Goal: Transaction & Acquisition: Download file/media

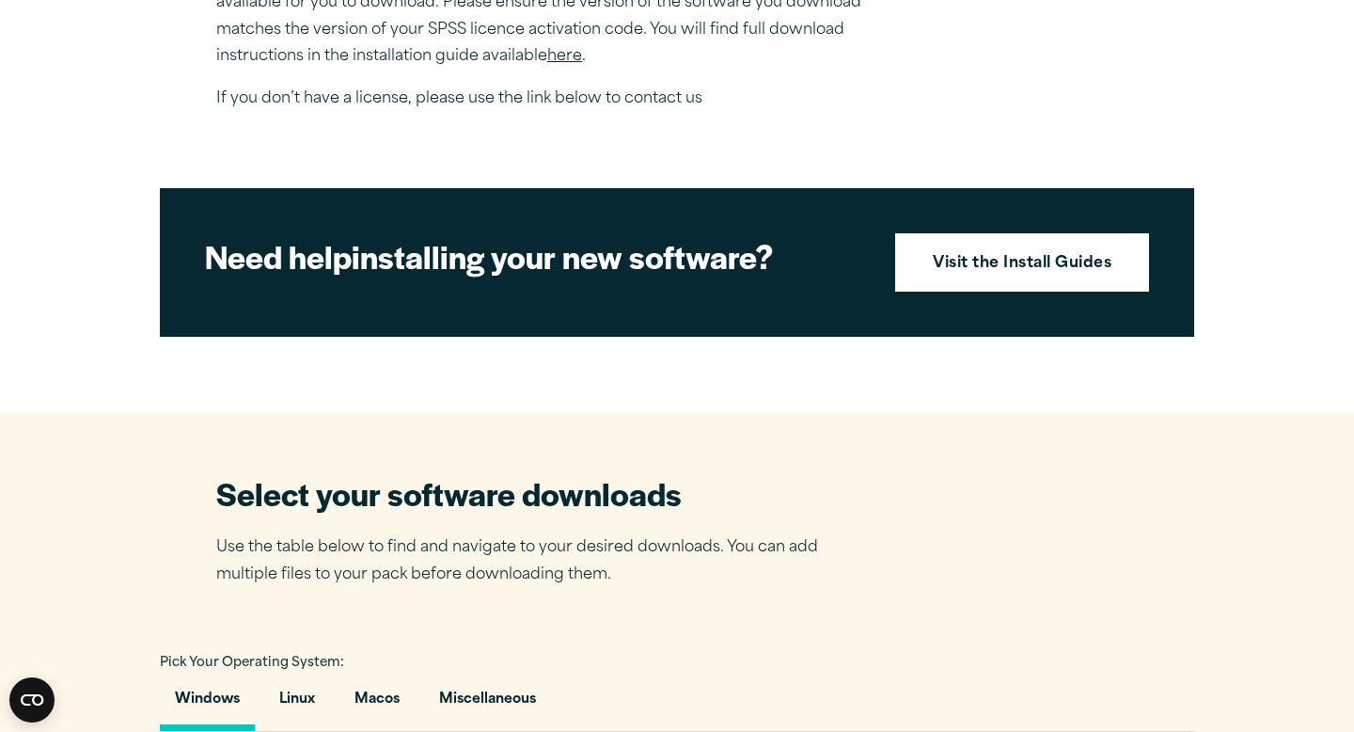
scroll to position [743, 0]
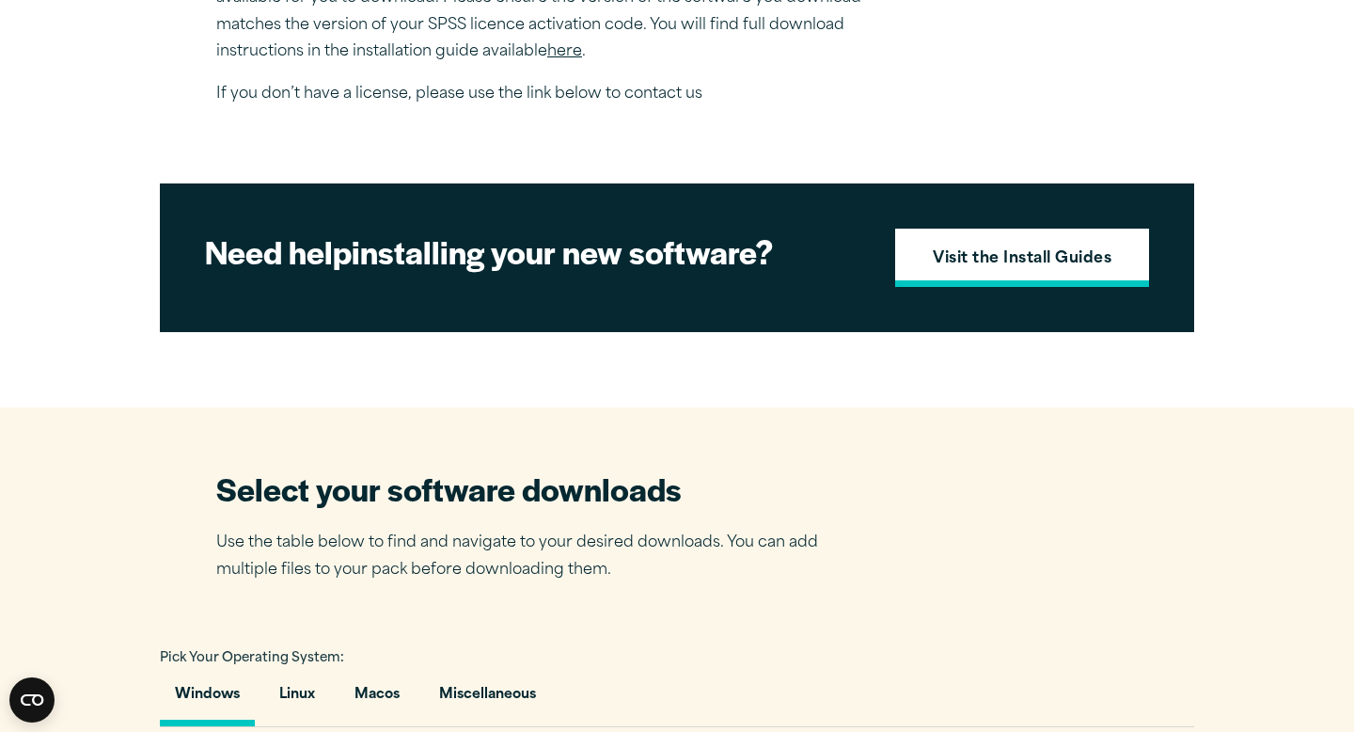
click at [988, 262] on strong "Visit the Install Guides" at bounding box center [1022, 259] width 179 height 24
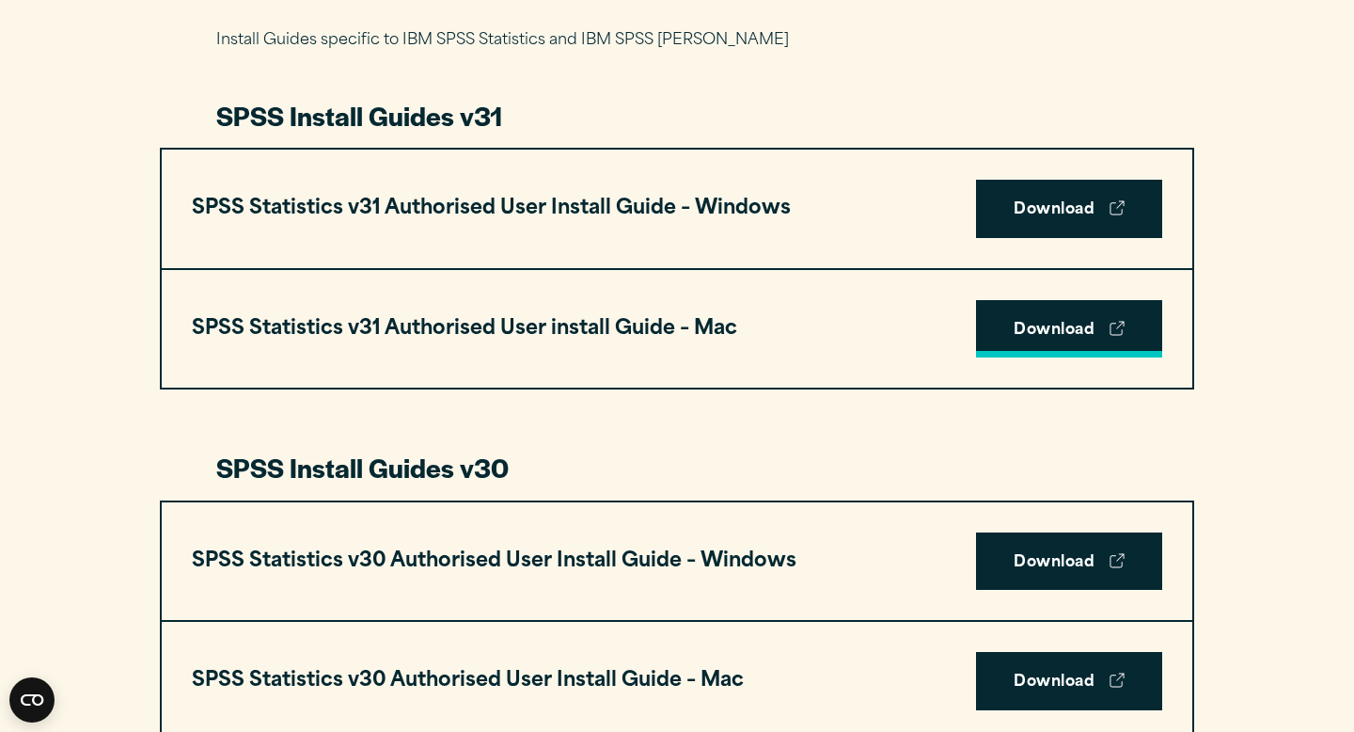
click at [1047, 330] on link "Download" at bounding box center [1069, 329] width 186 height 58
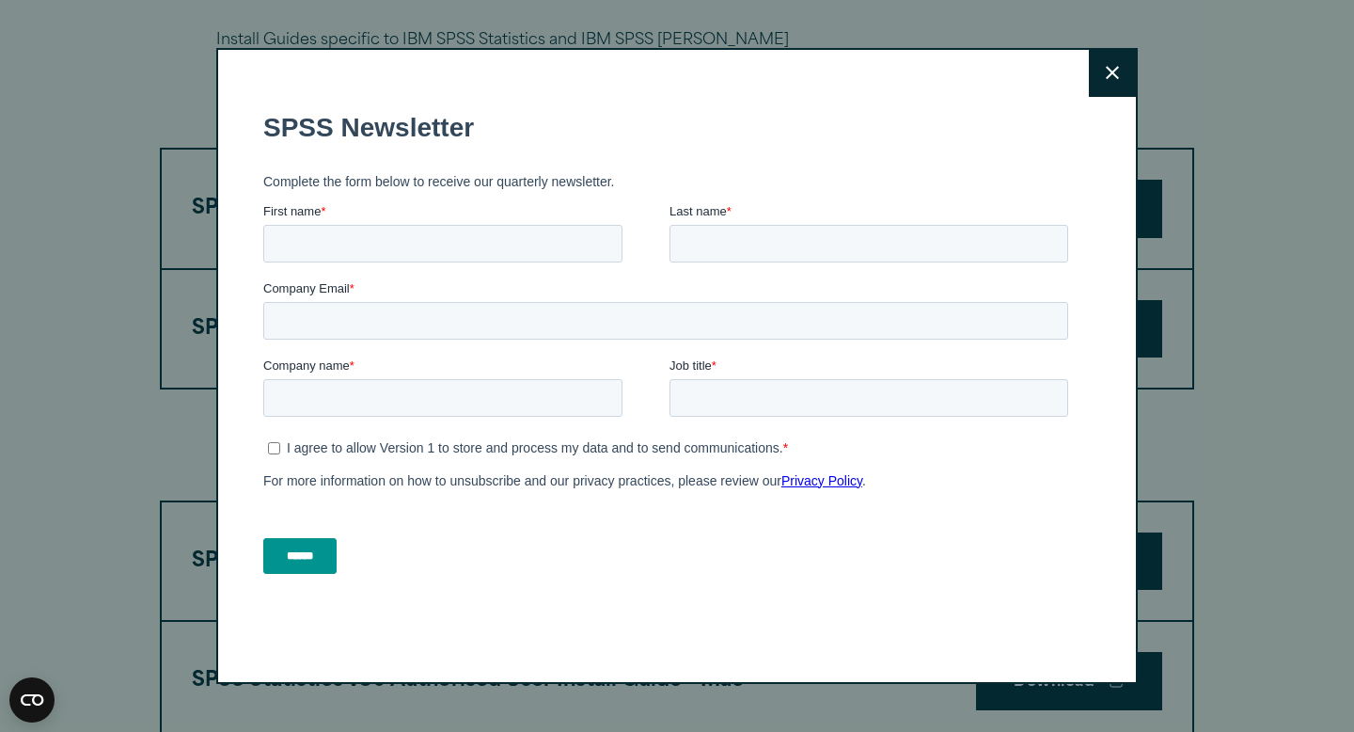
click at [1111, 75] on icon at bounding box center [1112, 73] width 13 height 14
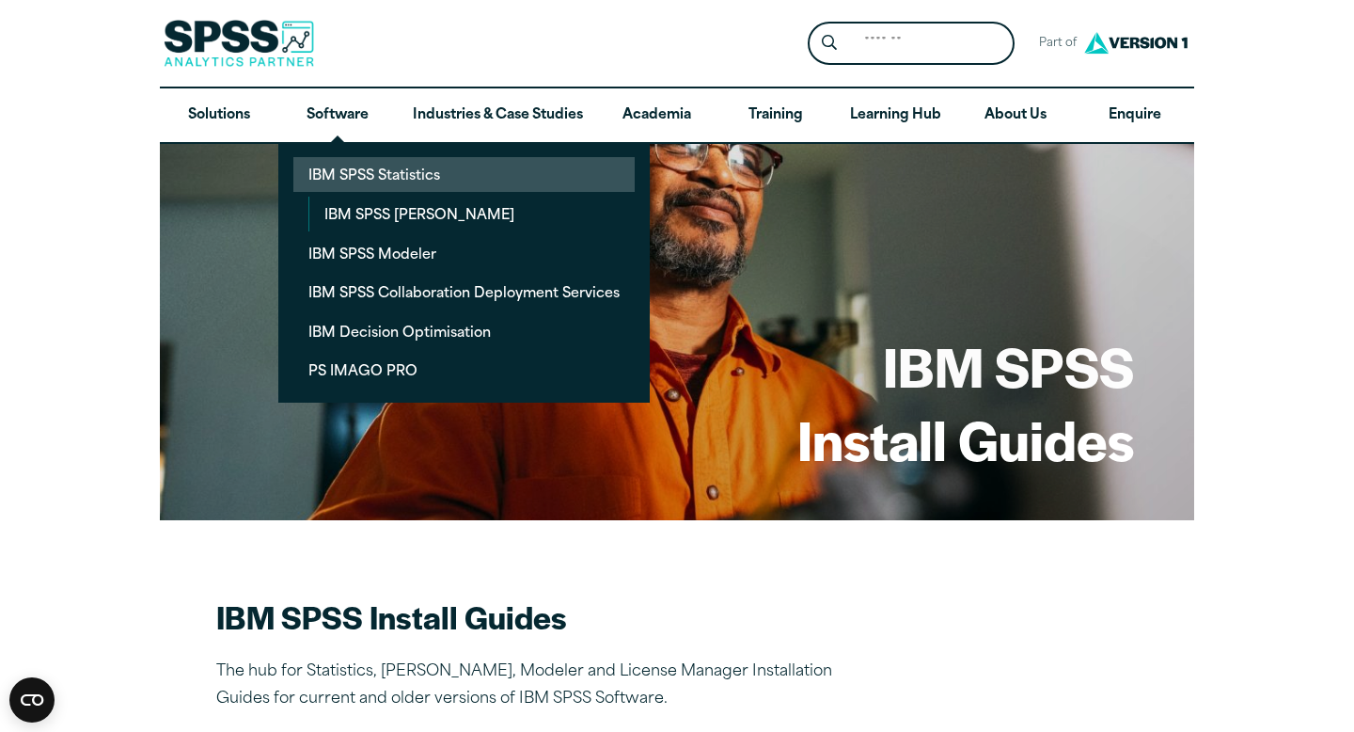
click at [361, 168] on link "IBM SPSS Statistics" at bounding box center [463, 174] width 341 height 35
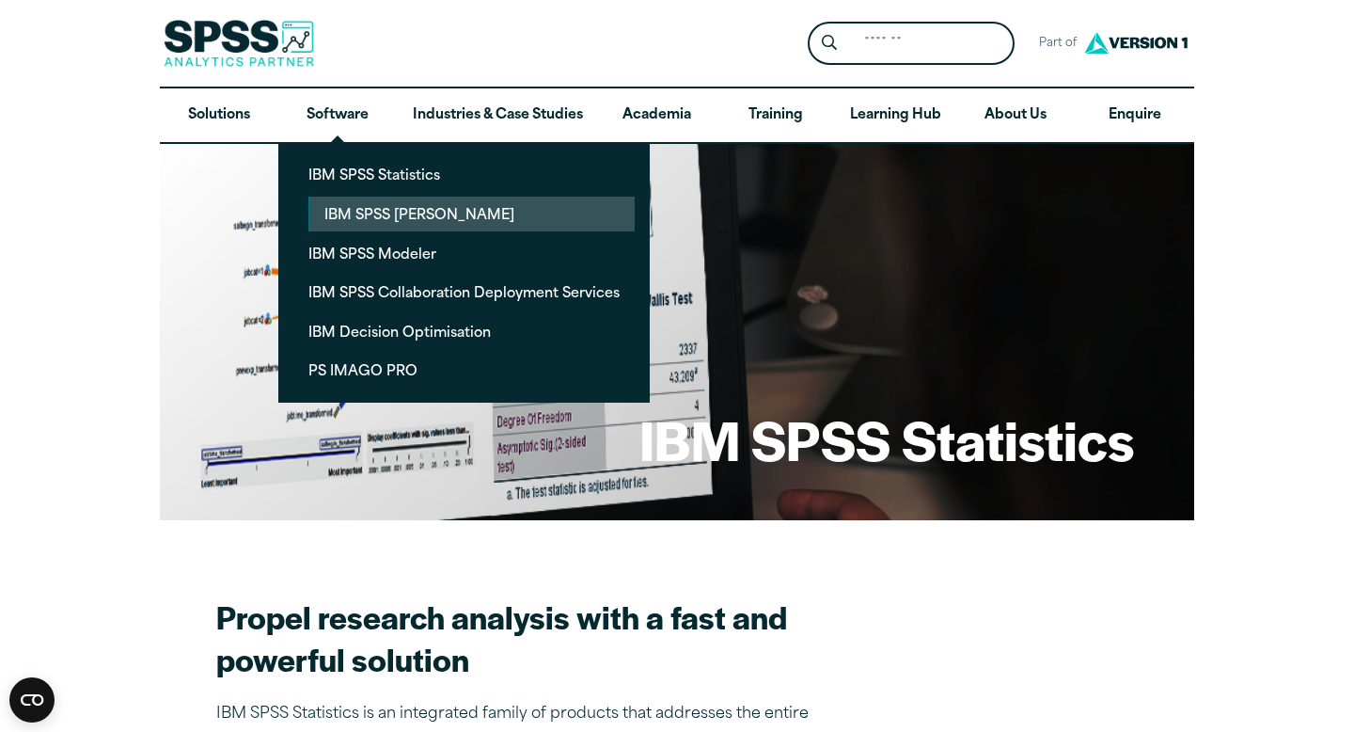
click at [372, 215] on link "IBM SPSS Amos" at bounding box center [471, 214] width 325 height 35
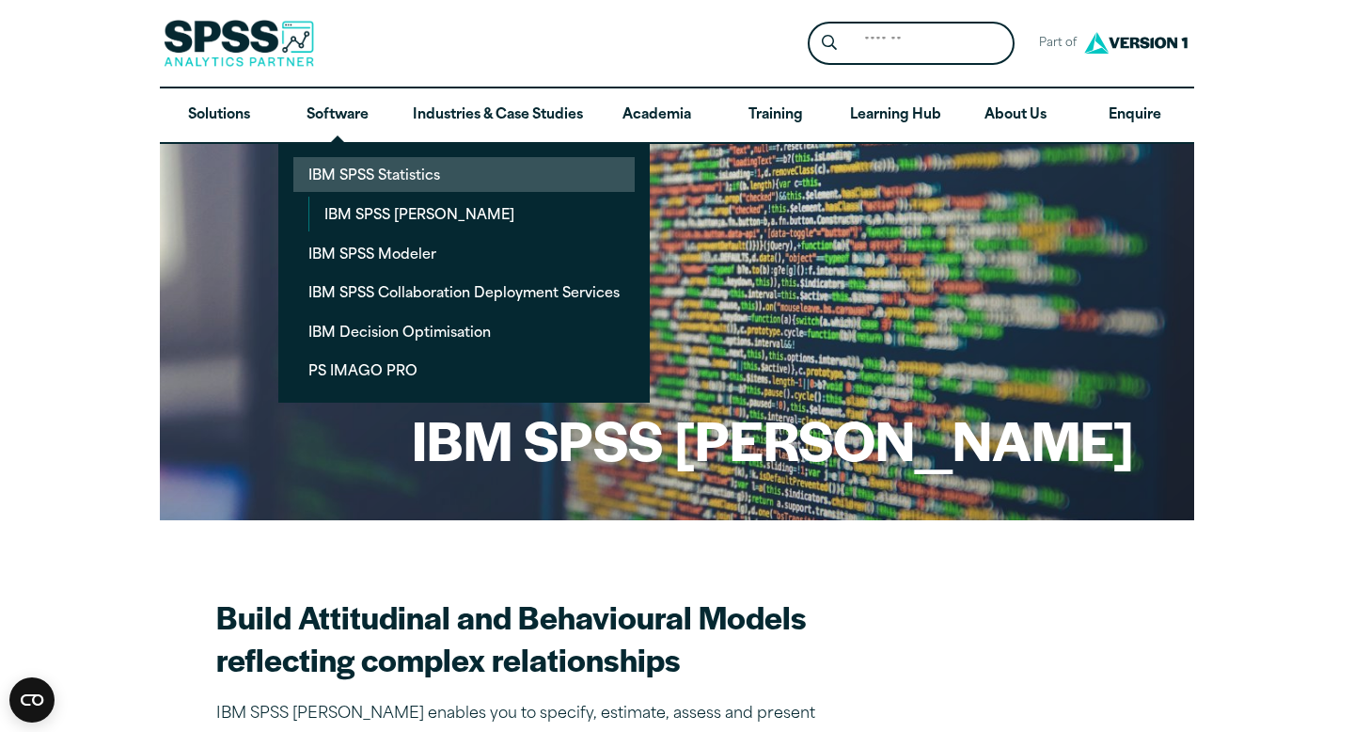
click at [354, 182] on link "IBM SPSS Statistics" at bounding box center [463, 174] width 341 height 35
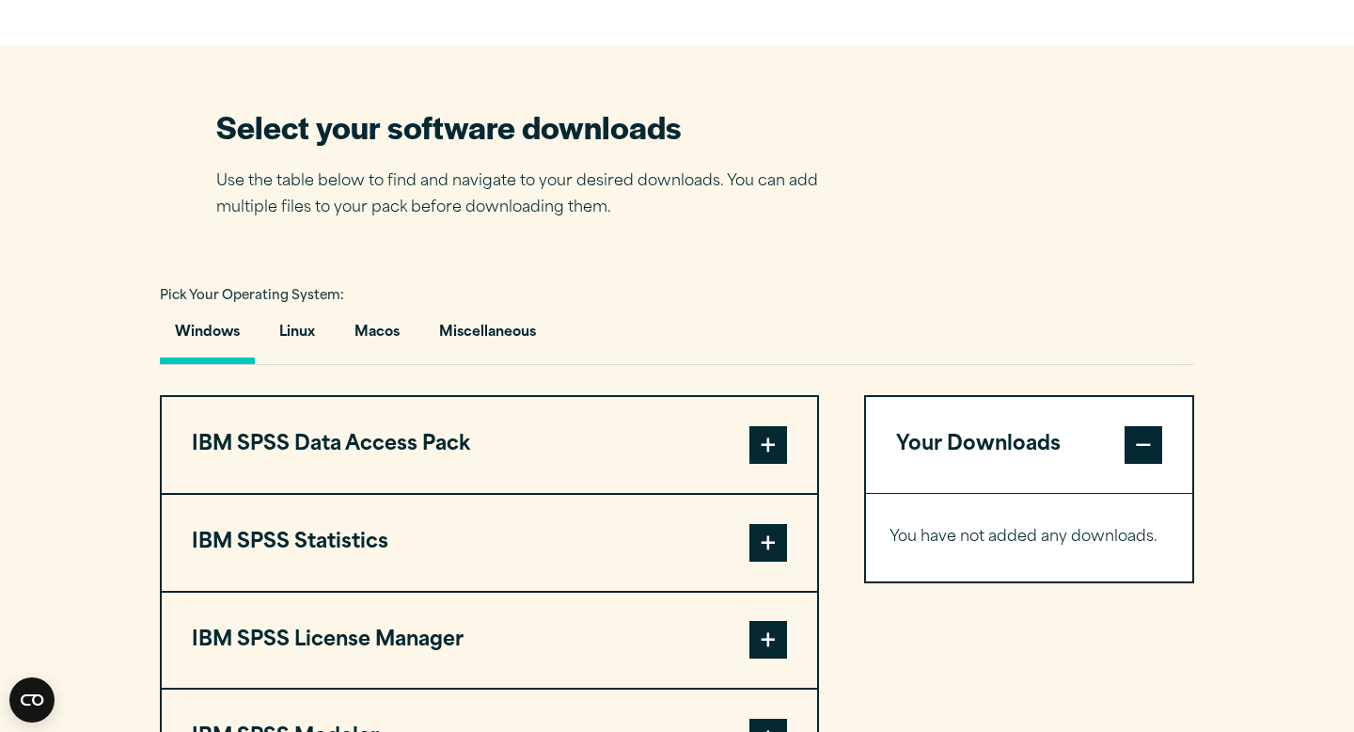
scroll to position [1129, 0]
click at [389, 336] on button "Macos" at bounding box center [376, 336] width 75 height 54
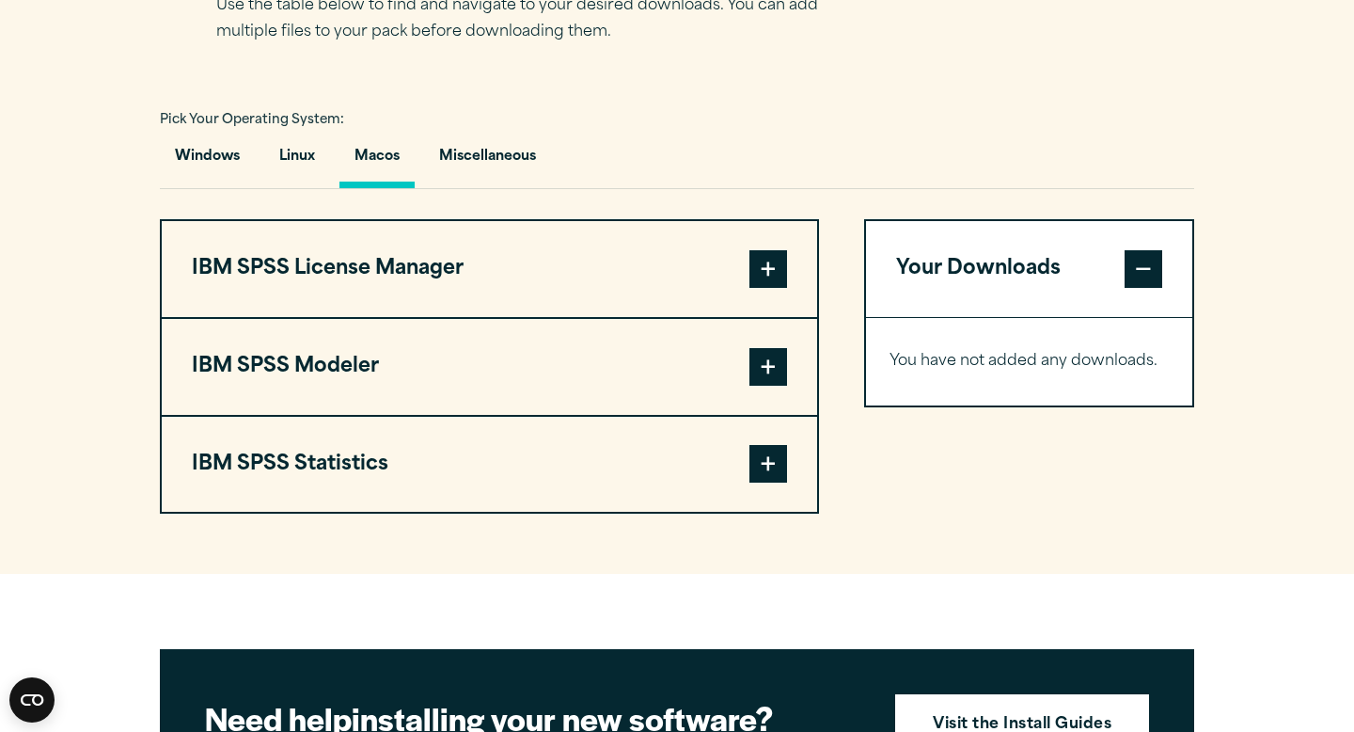
scroll to position [1318, 0]
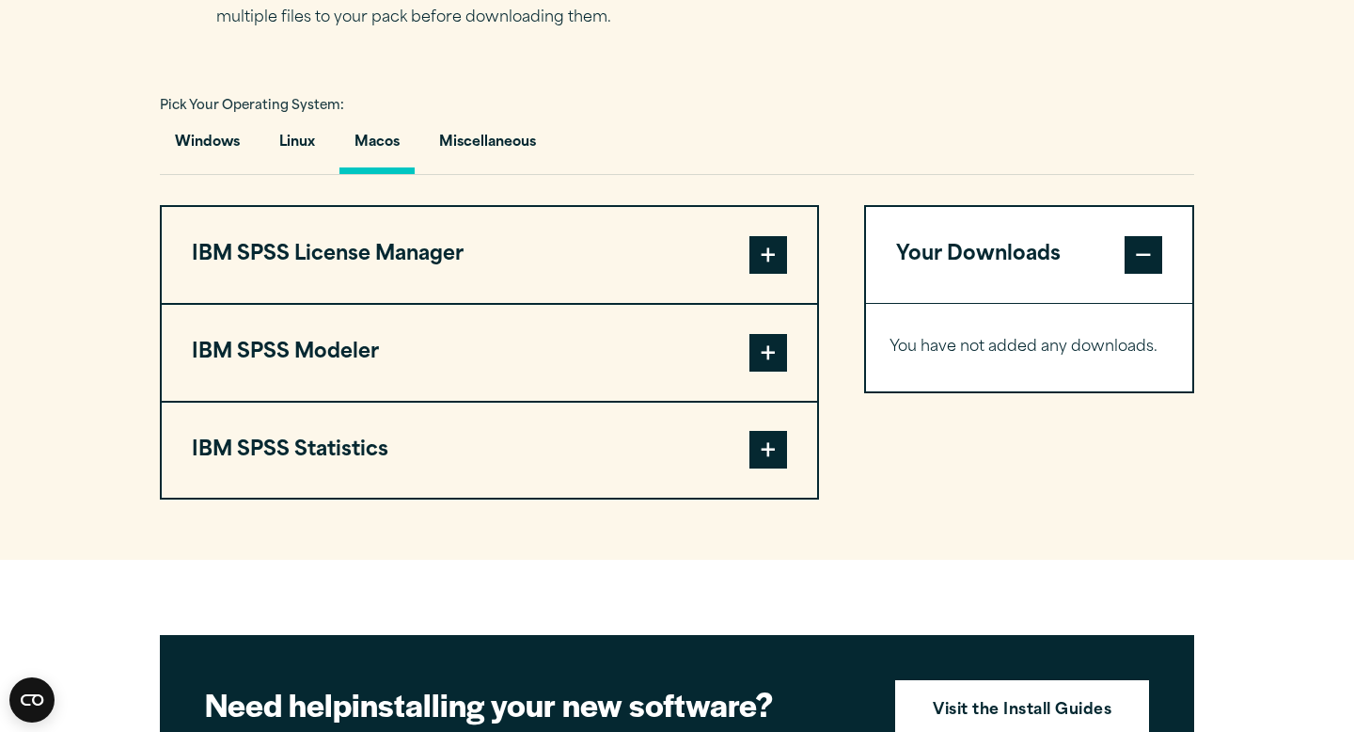
click at [770, 455] on span at bounding box center [768, 450] width 38 height 38
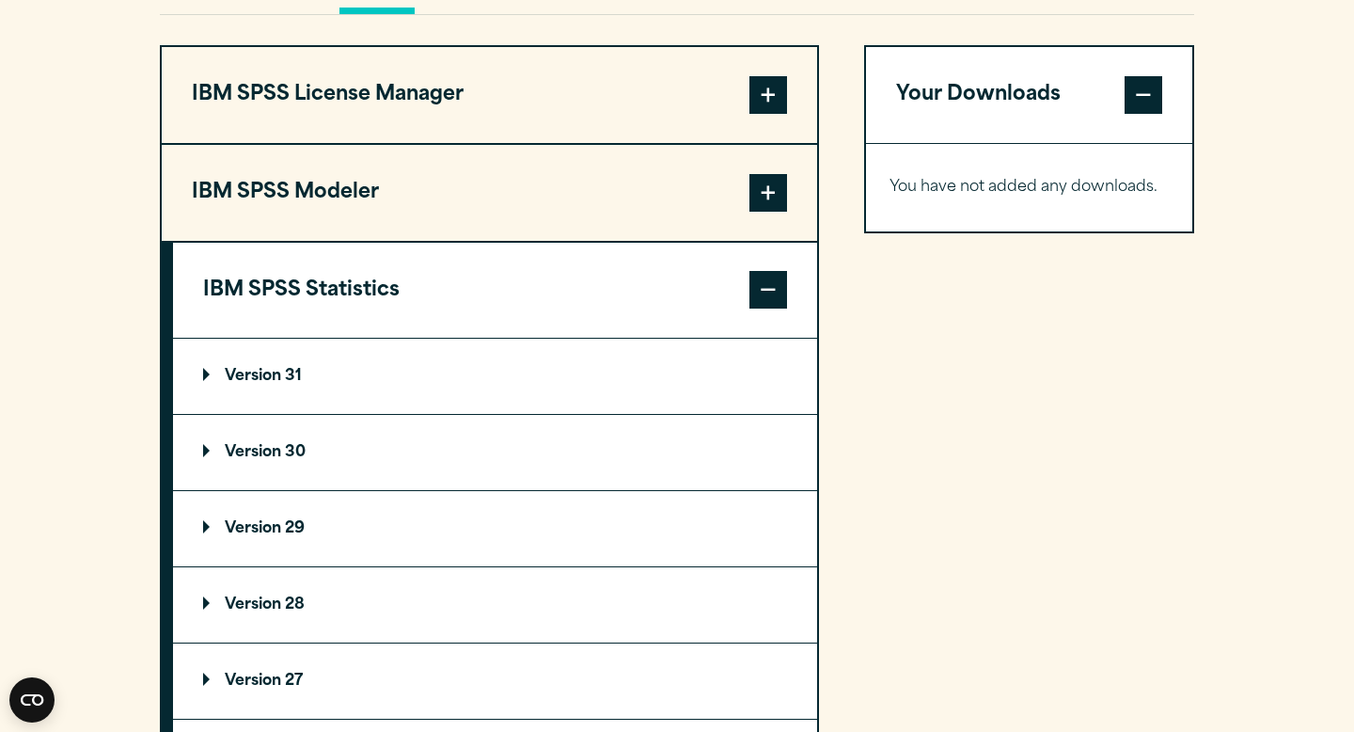
scroll to position [1479, 0]
click at [209, 377] on p "Version 31" at bounding box center [252, 375] width 99 height 15
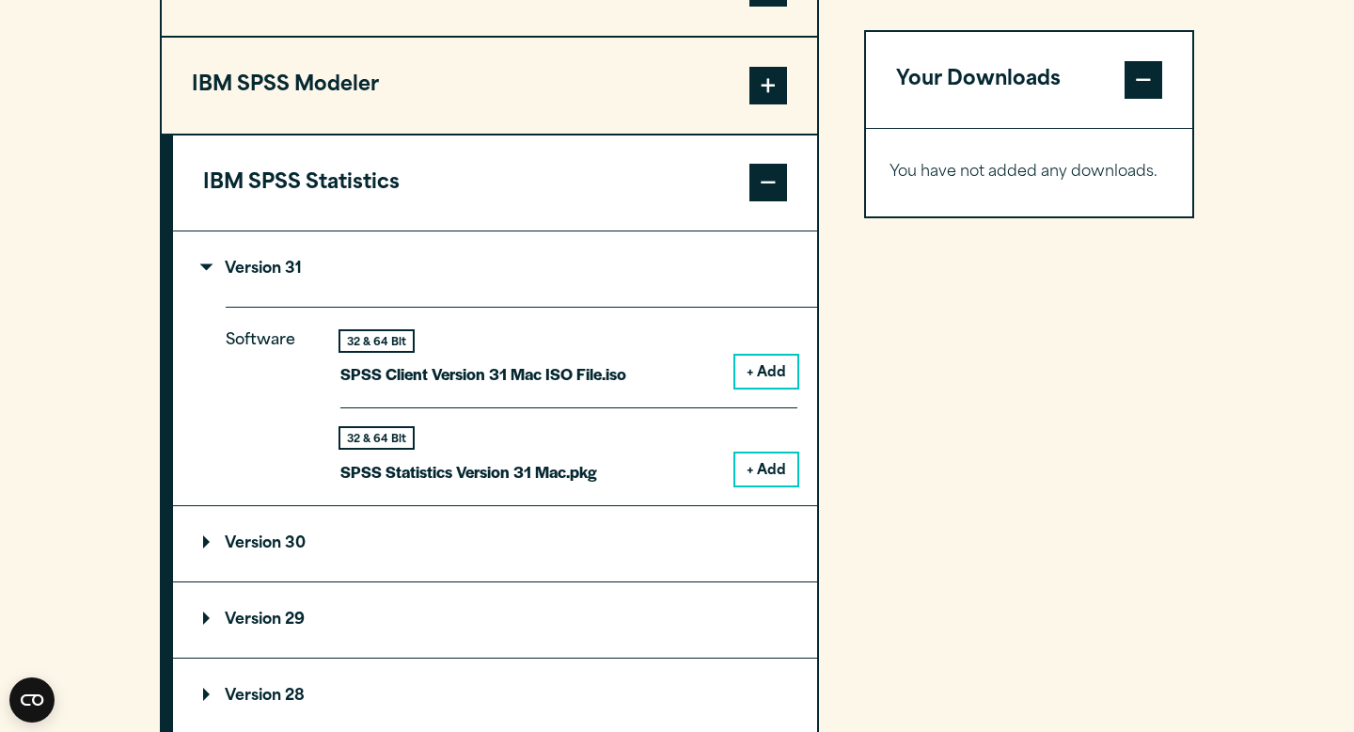
scroll to position [1591, 0]
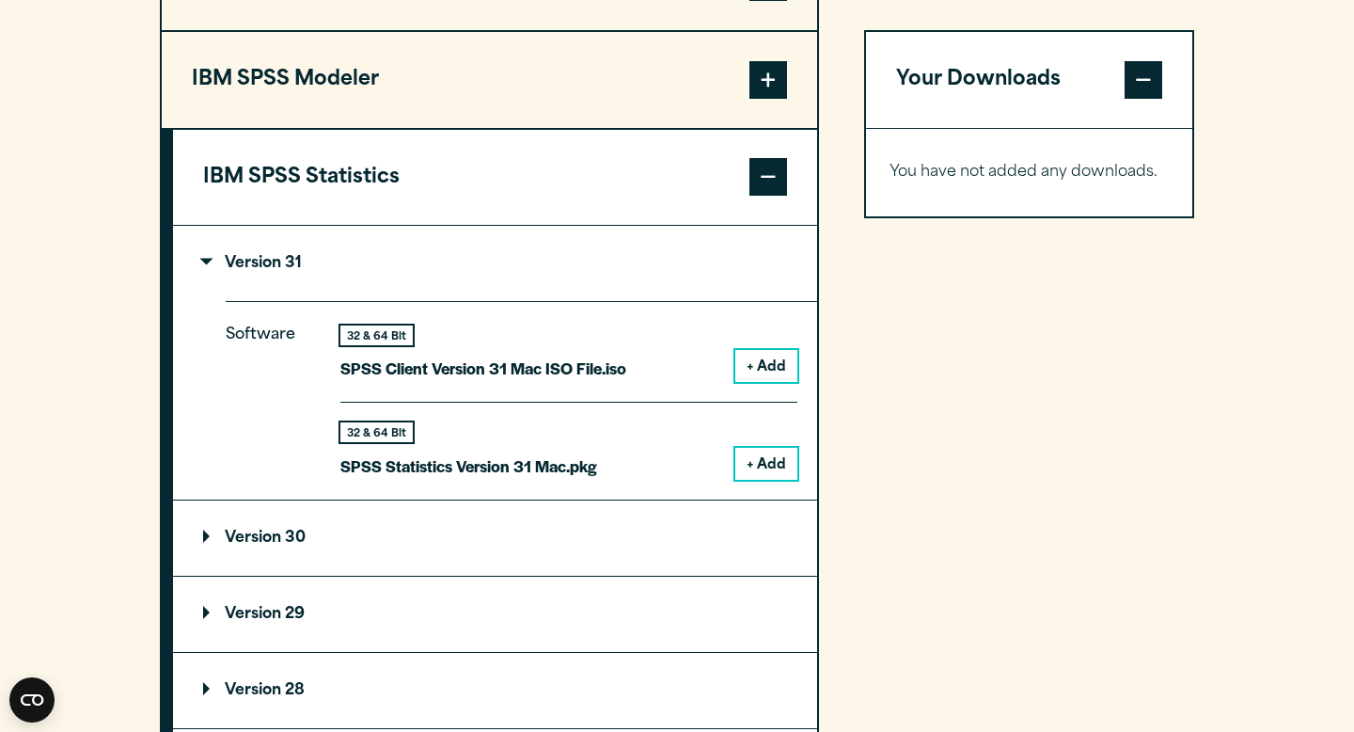
click at [769, 462] on button "+ Add" at bounding box center [766, 464] width 62 height 32
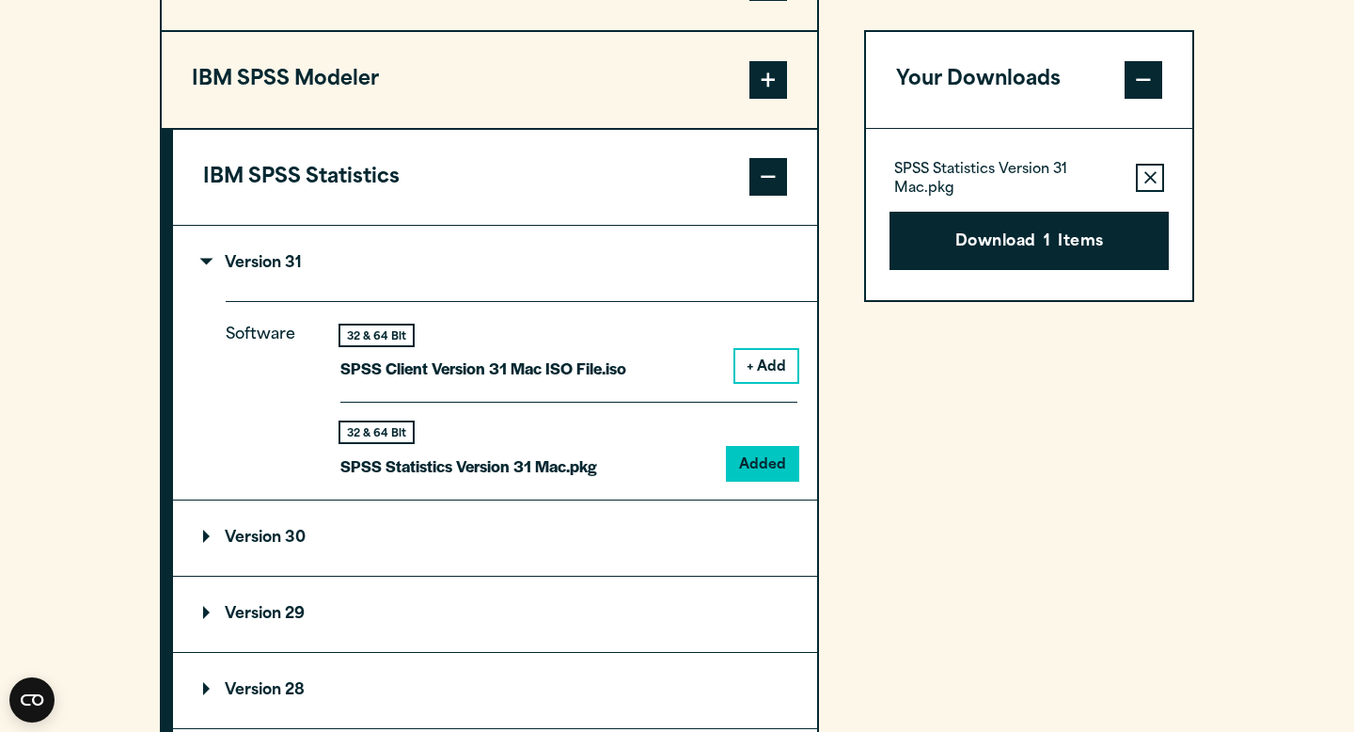
click at [1144, 173] on icon "button" at bounding box center [1150, 177] width 12 height 12
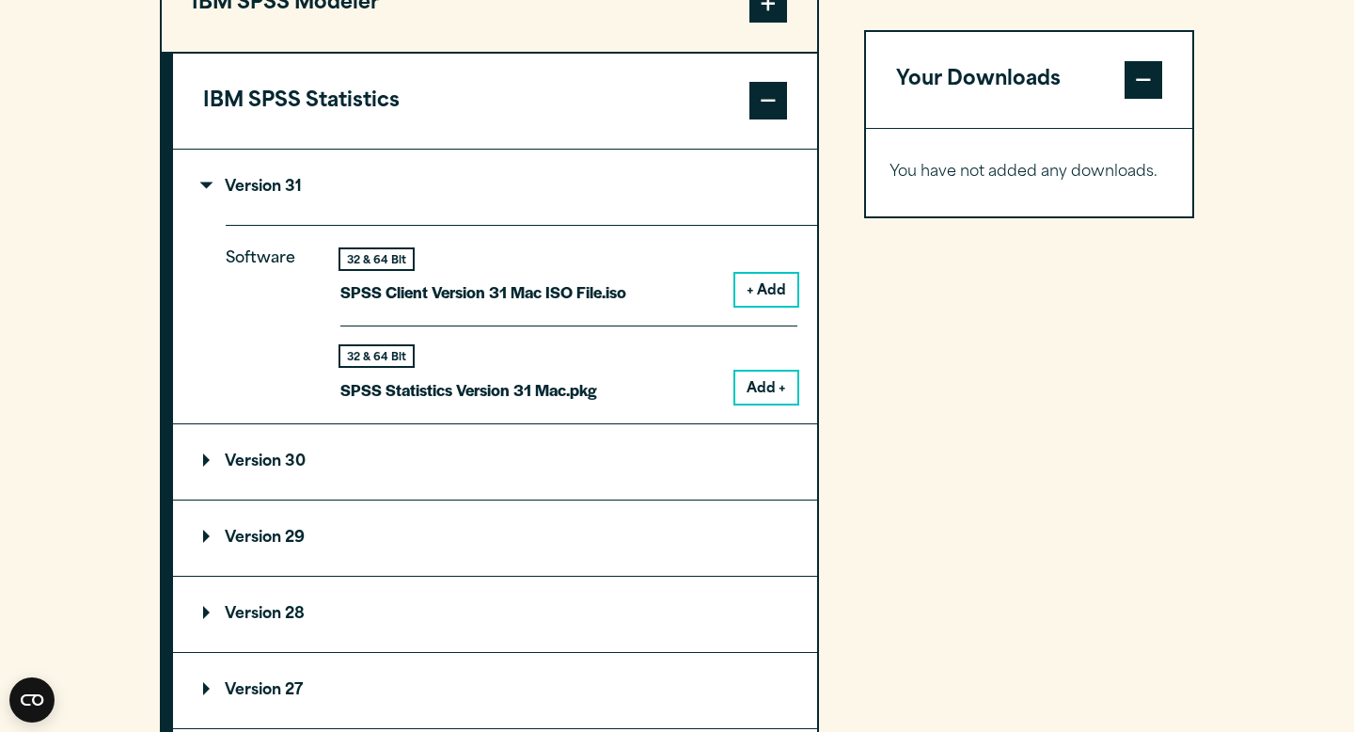
scroll to position [1669, 0]
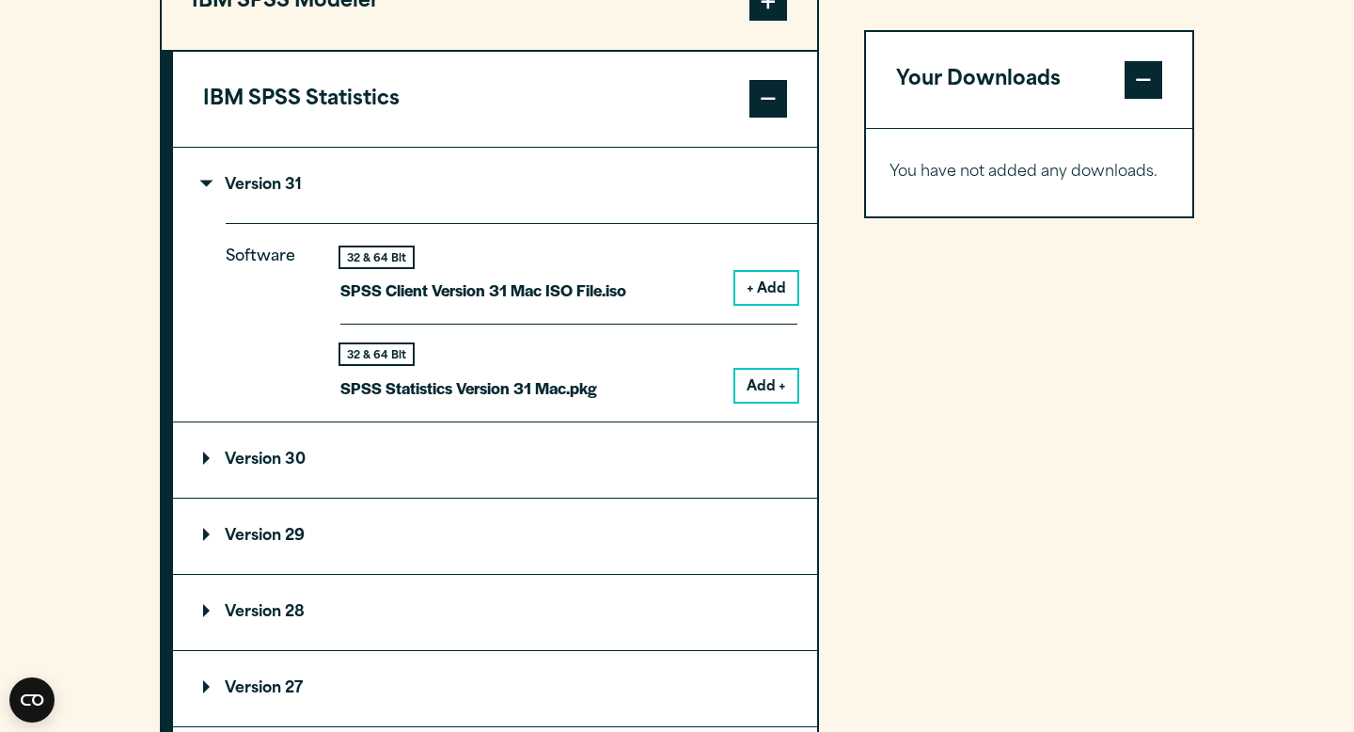
click at [215, 539] on p "Version 29" at bounding box center [254, 535] width 102 height 15
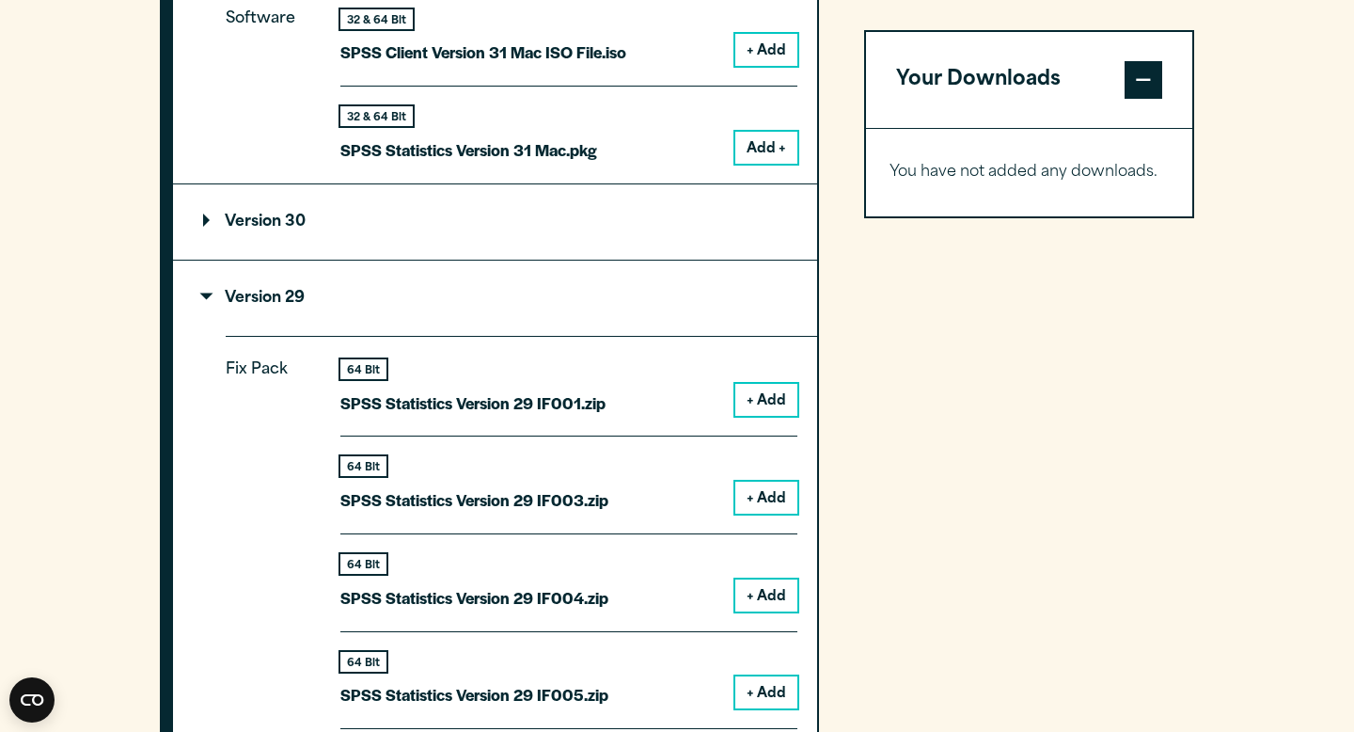
scroll to position [1909, 0]
click at [775, 402] on button "+ Add" at bounding box center [766, 398] width 62 height 32
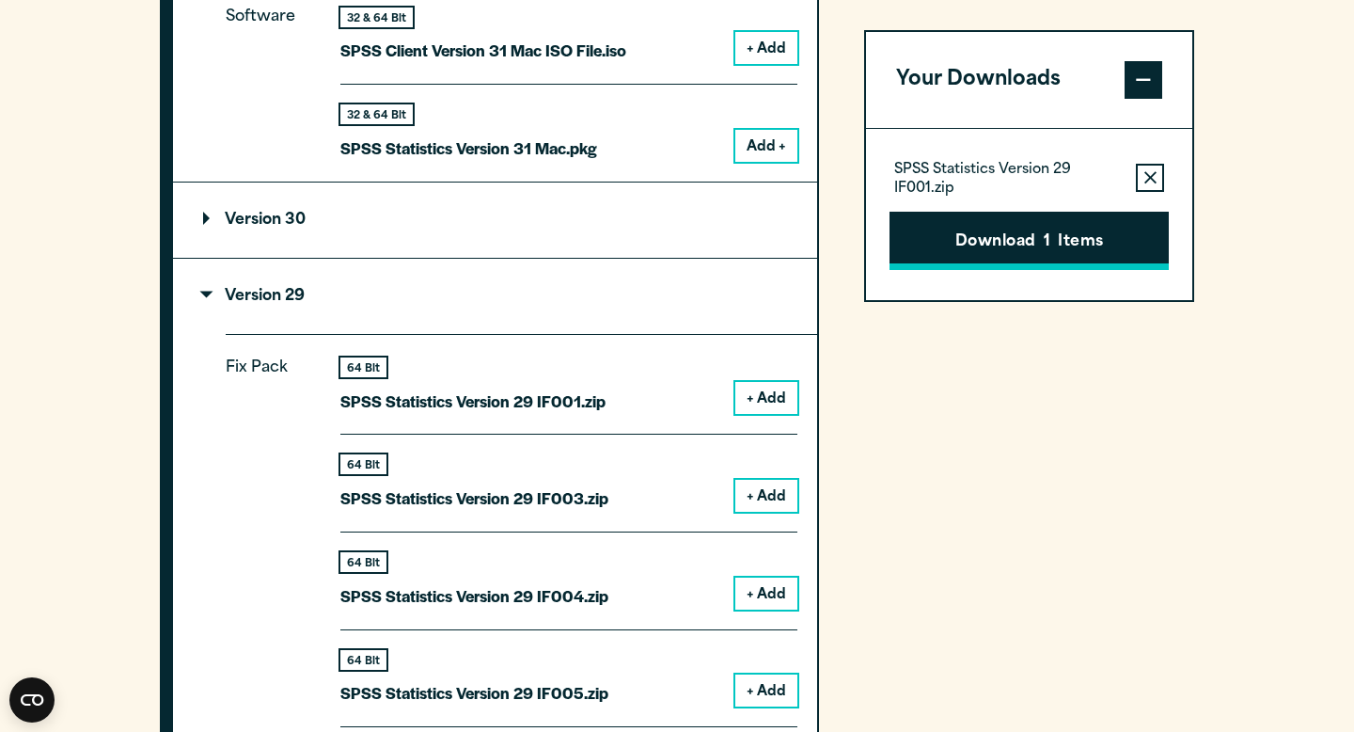
click at [1013, 246] on button "Download 1 Items" at bounding box center [1029, 241] width 279 height 58
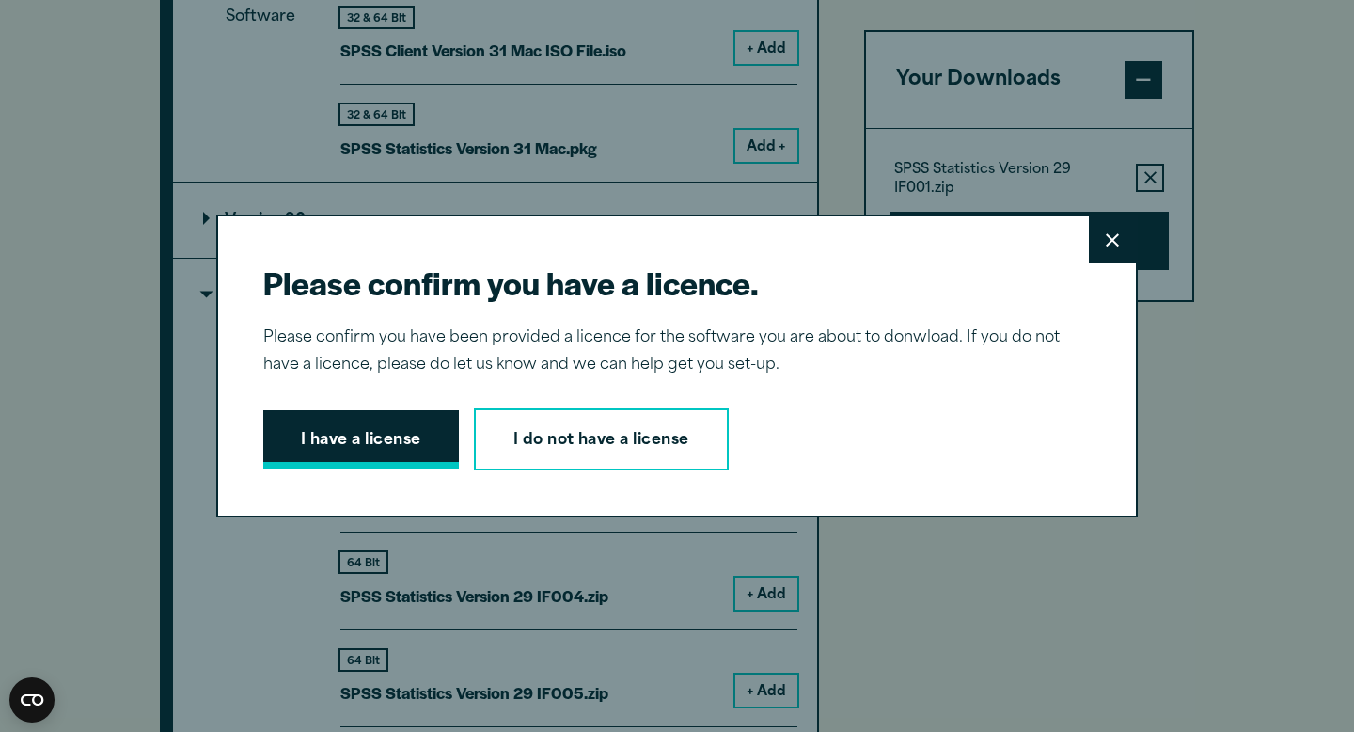
click at [432, 428] on button "I have a license" at bounding box center [361, 439] width 196 height 58
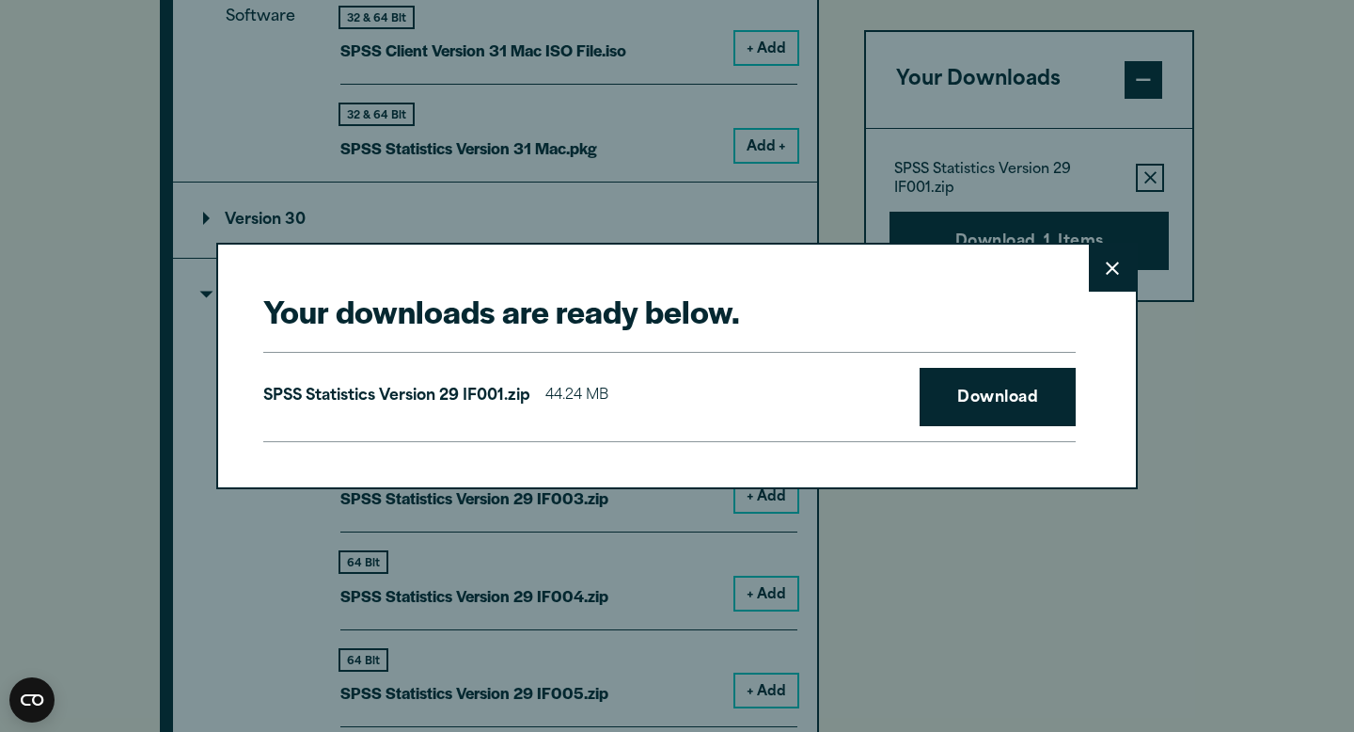
click at [864, 393] on div "SPSS Statistics Version 29 IF001.zip 44.24 MB Download" at bounding box center [669, 397] width 812 height 90
click at [988, 398] on link "Download" at bounding box center [998, 397] width 156 height 58
click at [1118, 274] on icon at bounding box center [1112, 268] width 13 height 14
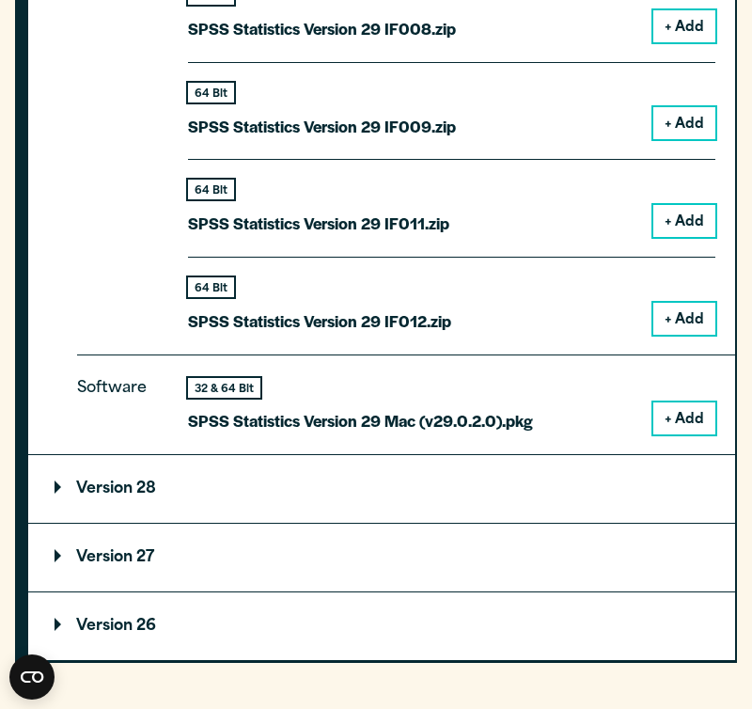
scroll to position [2853, 0]
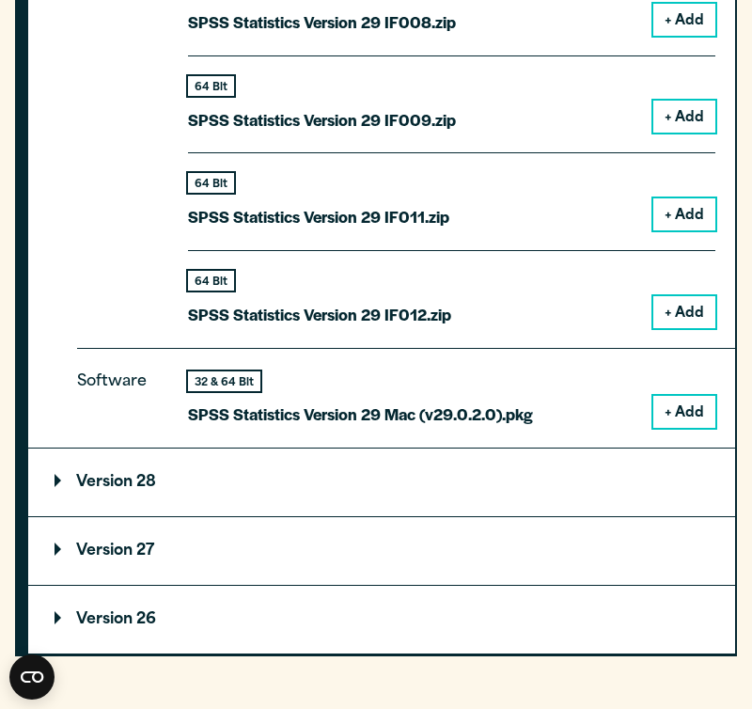
click at [664, 402] on button "+ Add" at bounding box center [685, 412] width 62 height 32
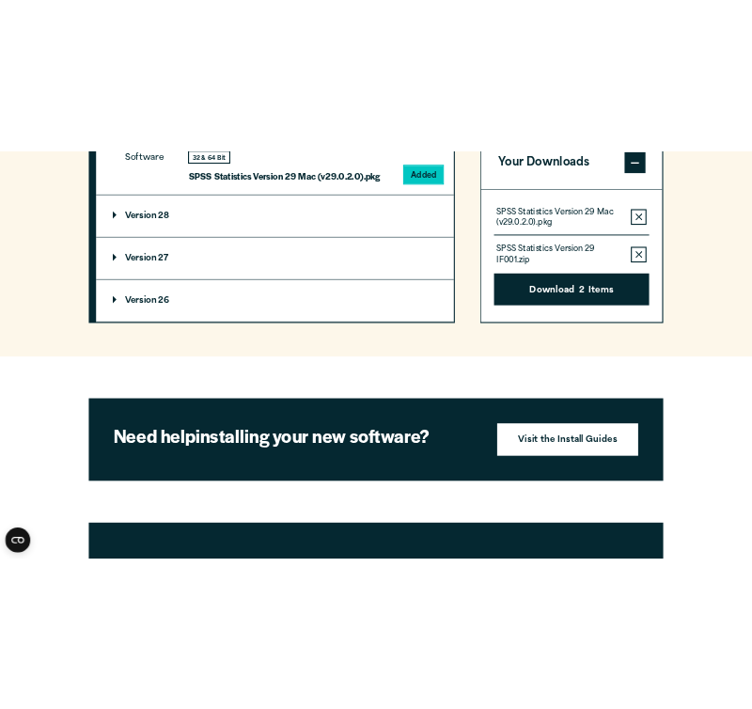
scroll to position [3142, 0]
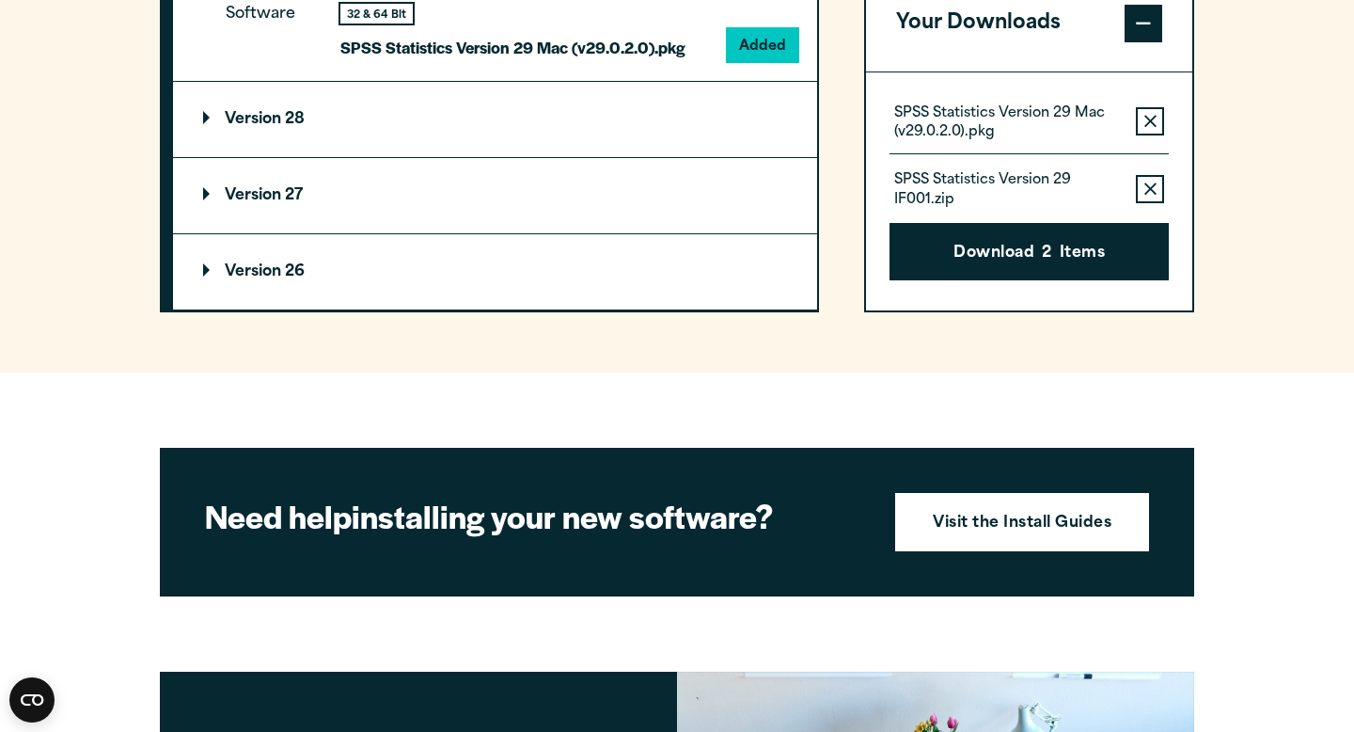
click at [1144, 192] on icon "button" at bounding box center [1150, 187] width 12 height 13
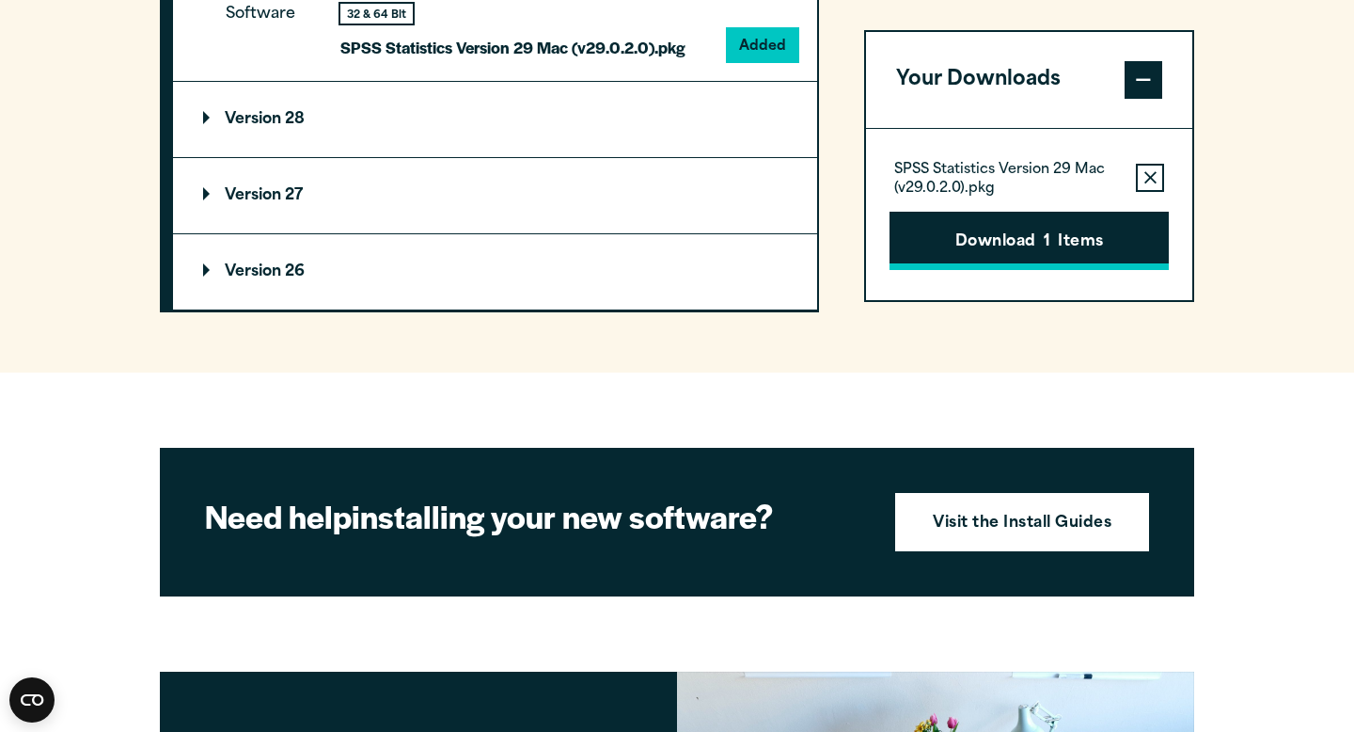
click at [1071, 239] on button "Download 1 Items" at bounding box center [1029, 241] width 279 height 58
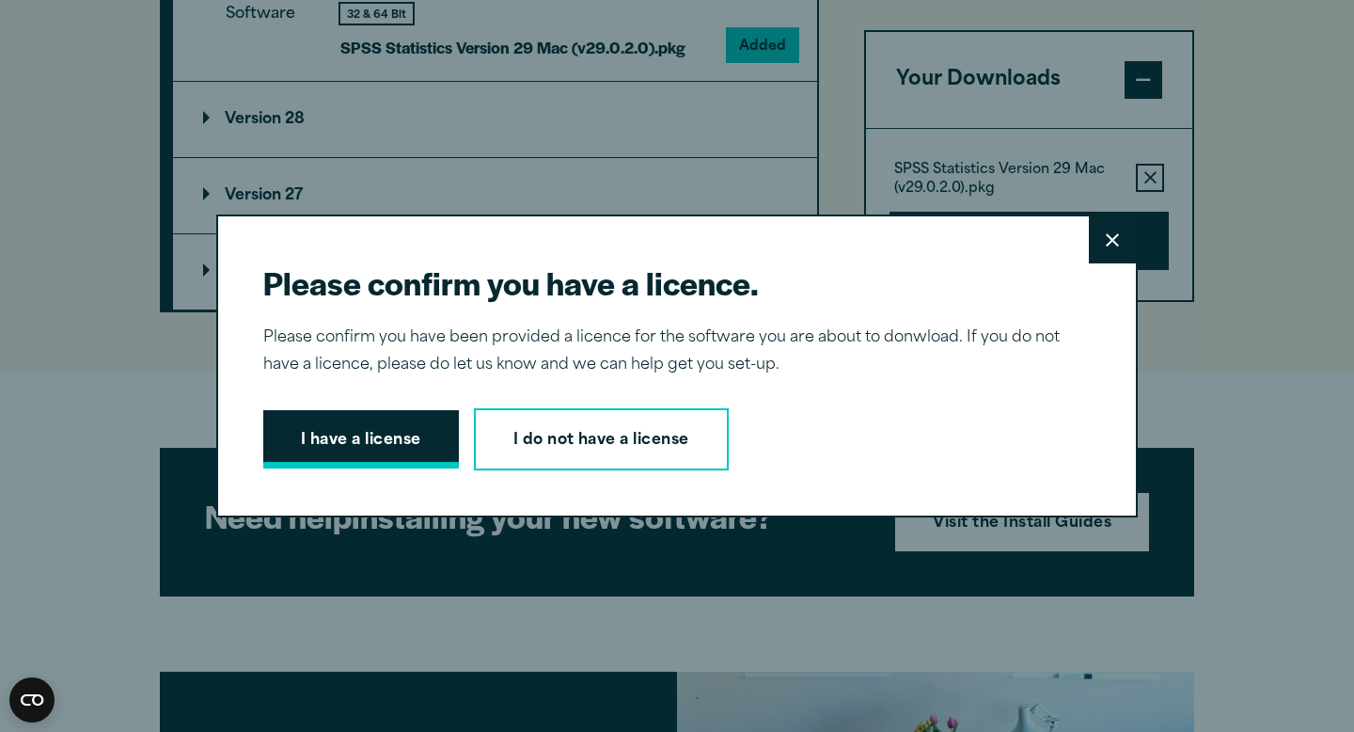
click at [382, 426] on button "I have a license" at bounding box center [361, 439] width 196 height 58
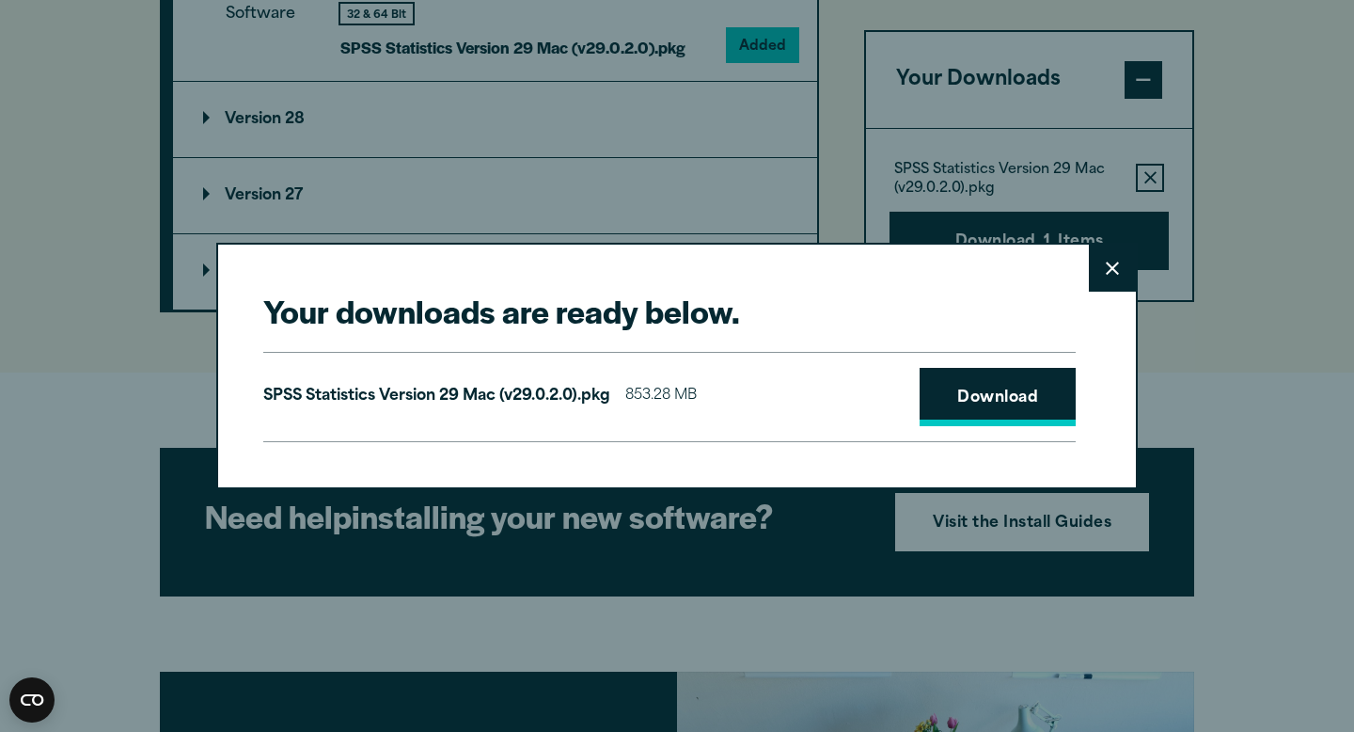
click at [984, 394] on link "Download" at bounding box center [998, 397] width 156 height 58
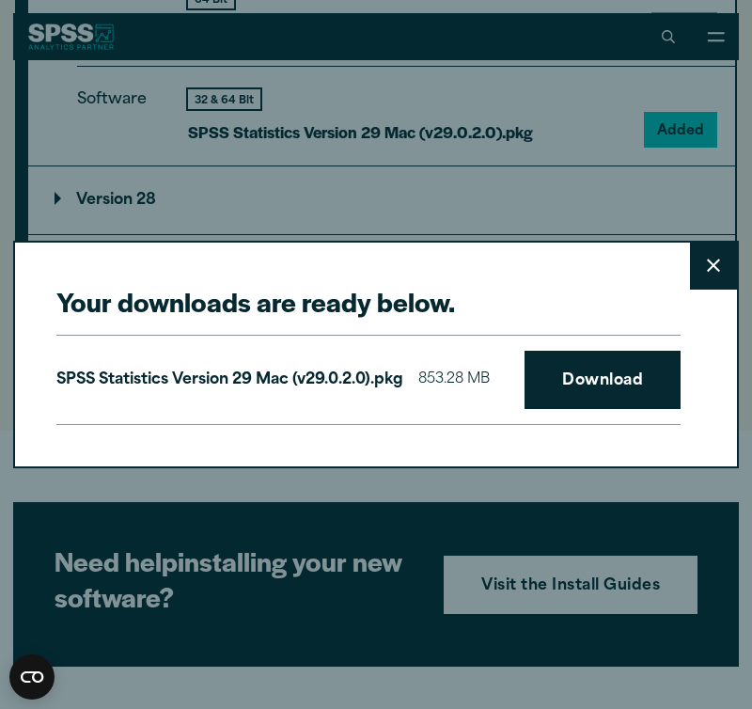
scroll to position [3134, 0]
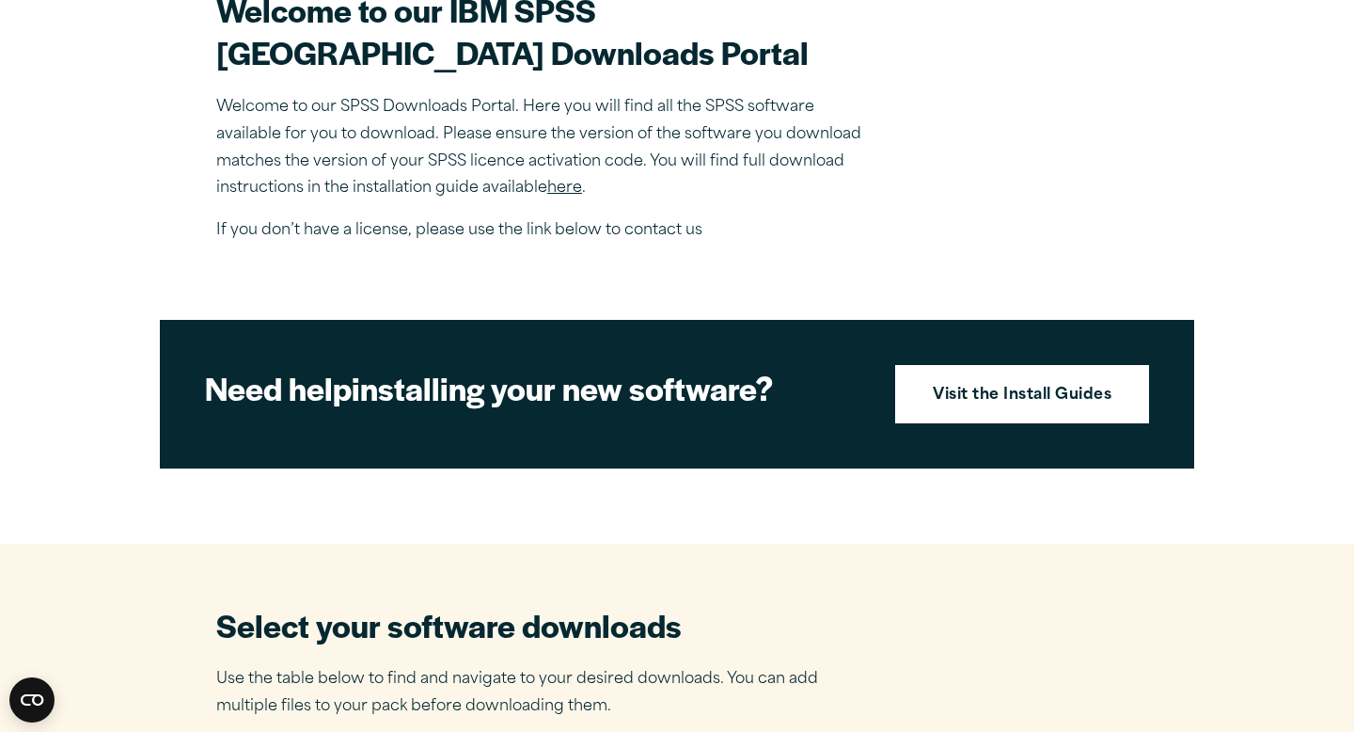
scroll to position [591, 0]
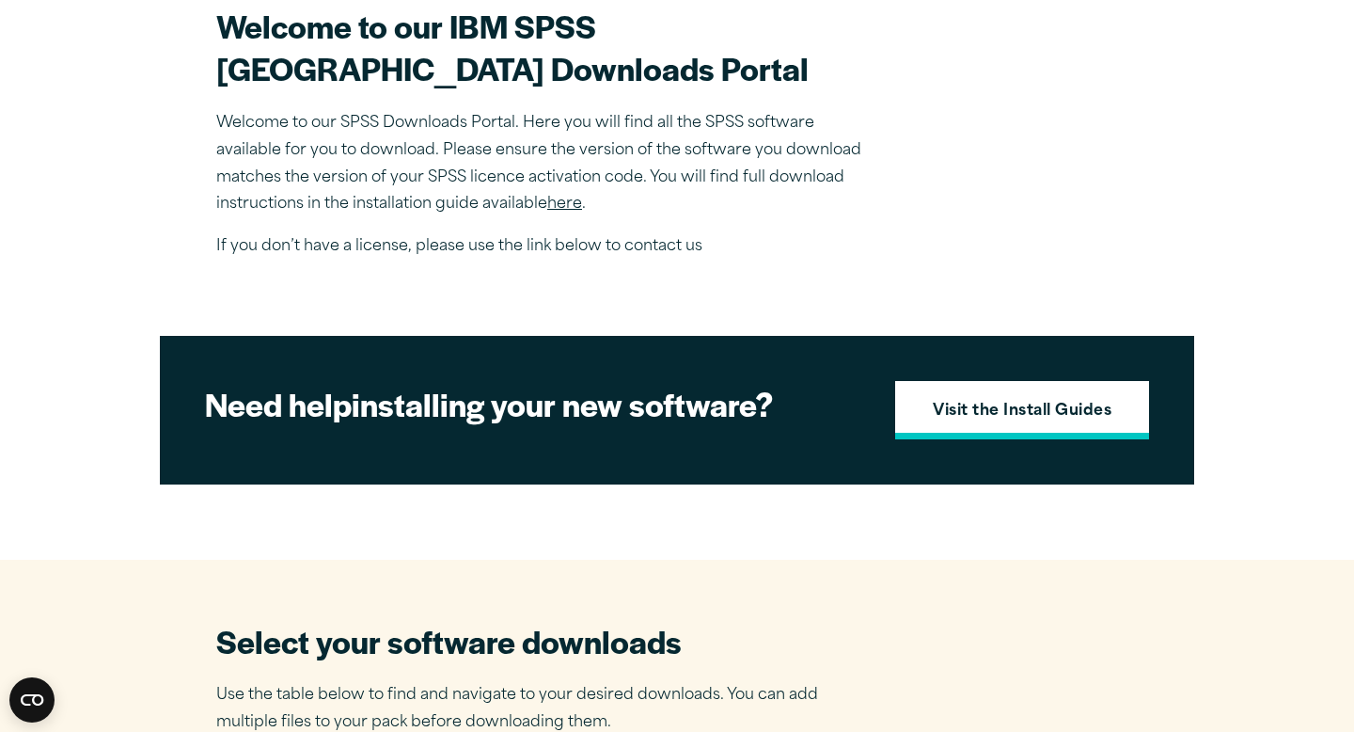
click at [992, 427] on link "Visit the Install Guides" at bounding box center [1022, 410] width 254 height 58
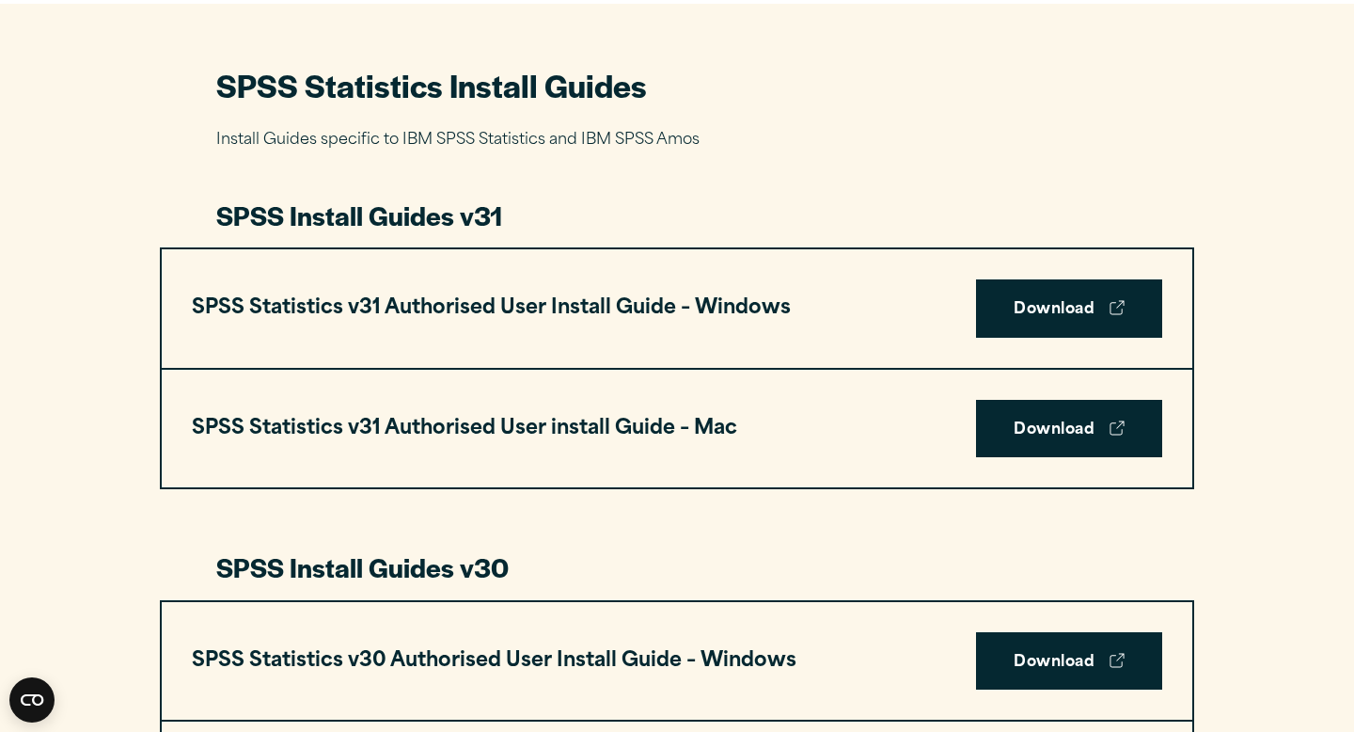
scroll to position [886, 0]
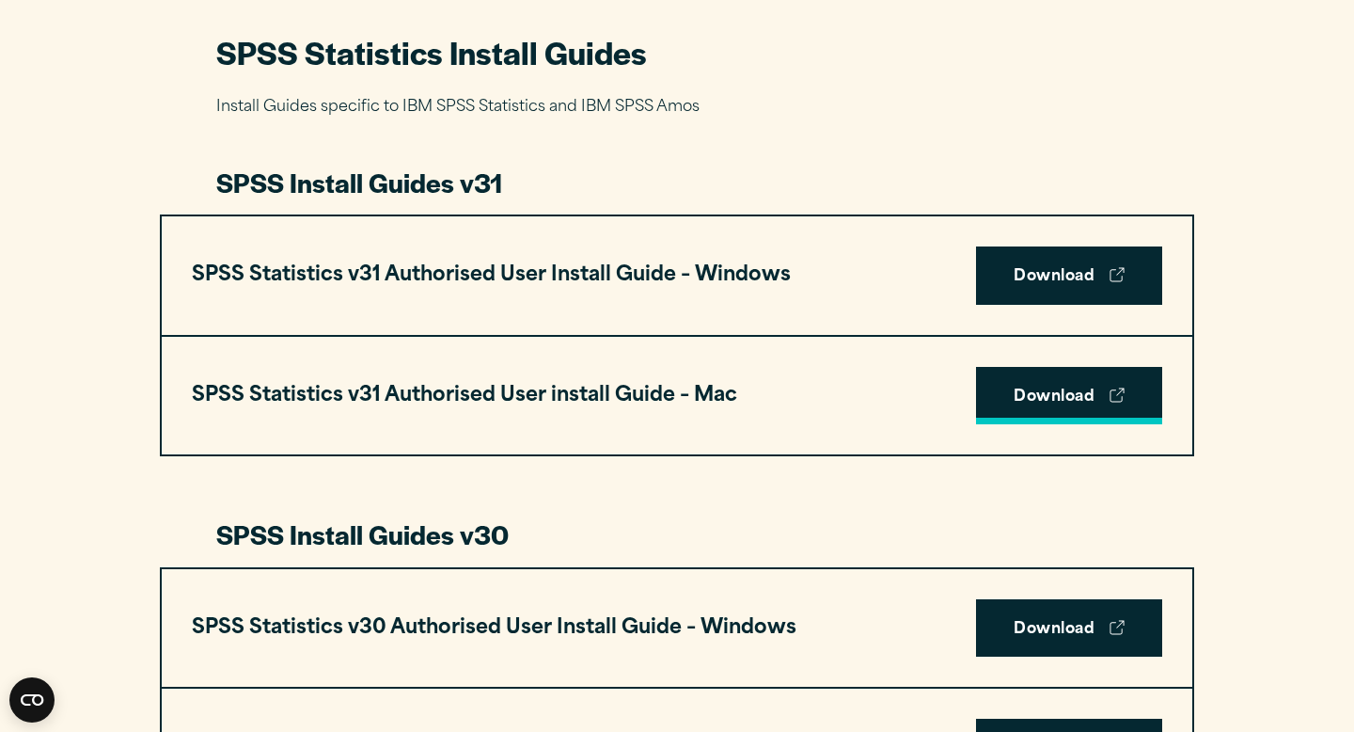
click at [1020, 399] on link "Download" at bounding box center [1069, 396] width 186 height 58
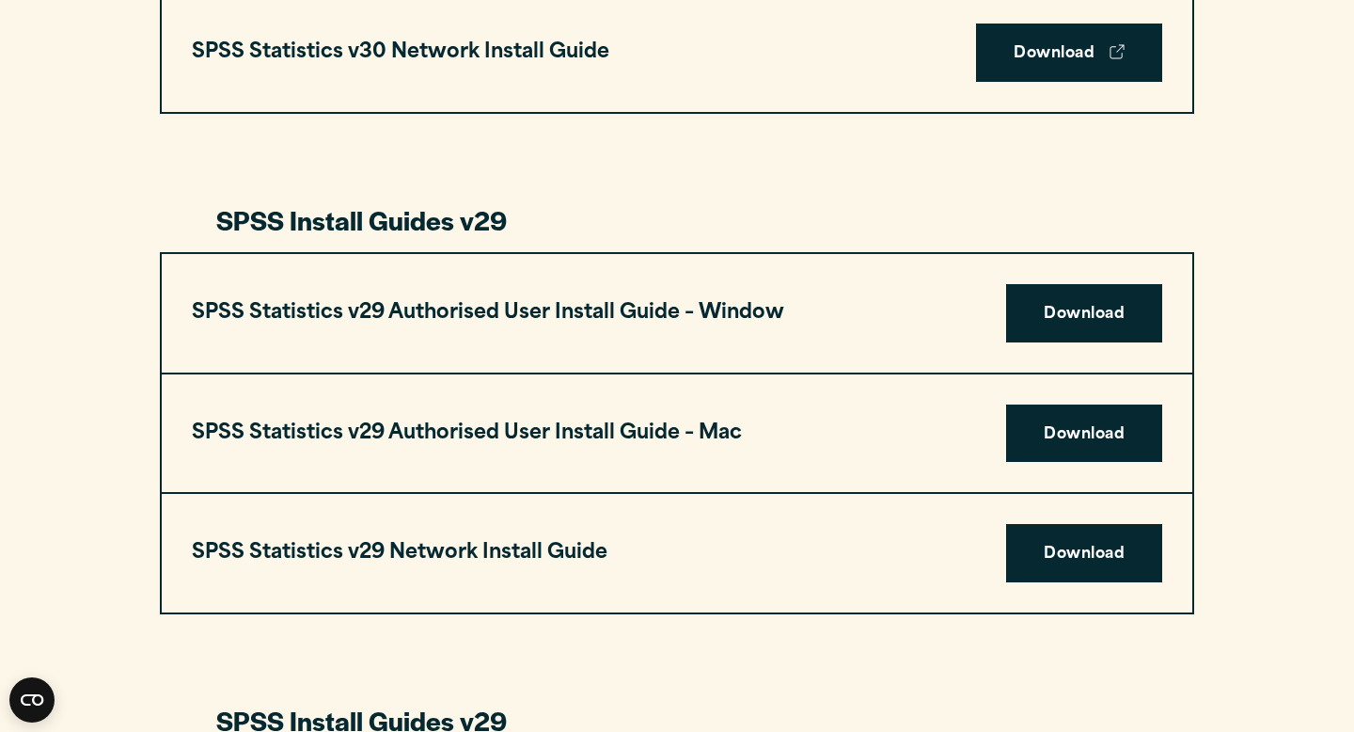
scroll to position [1705, 0]
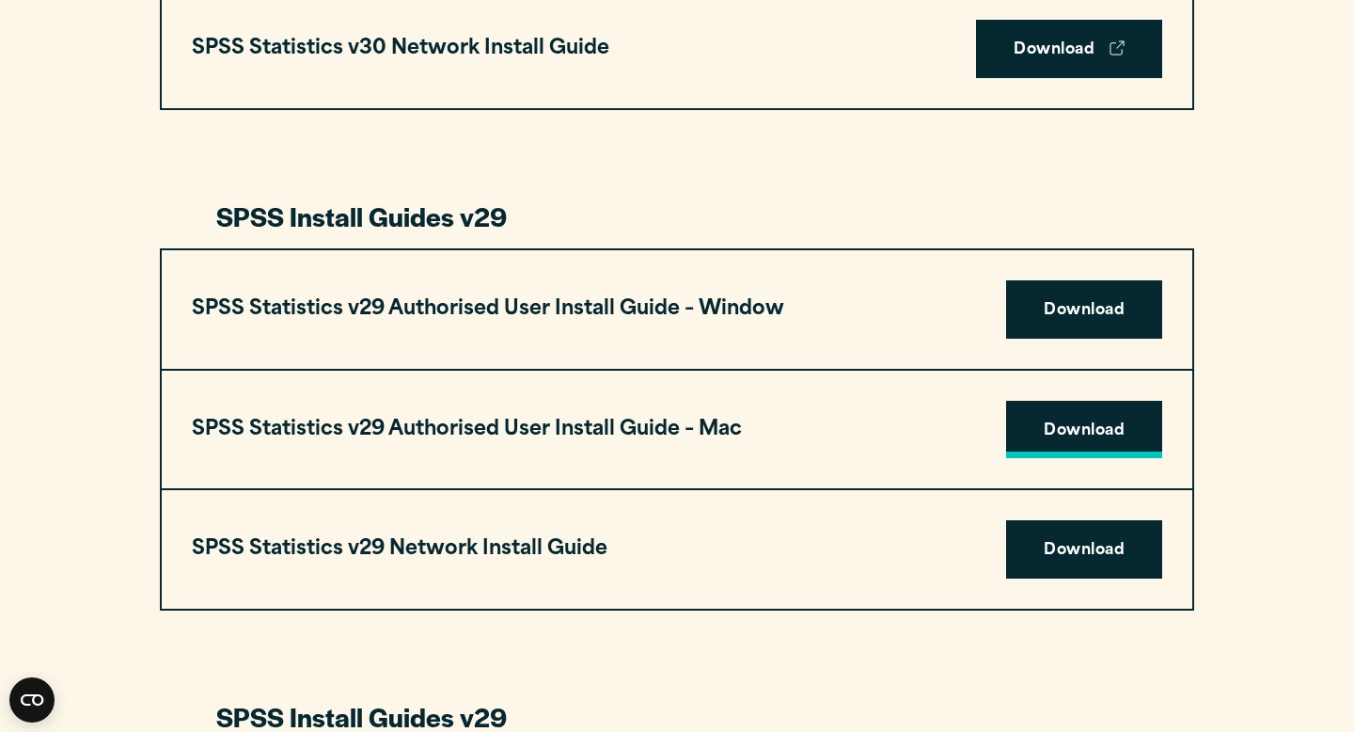
click at [1102, 433] on link "Download" at bounding box center [1084, 430] width 156 height 58
